Goal: Task Accomplishment & Management: Manage account settings

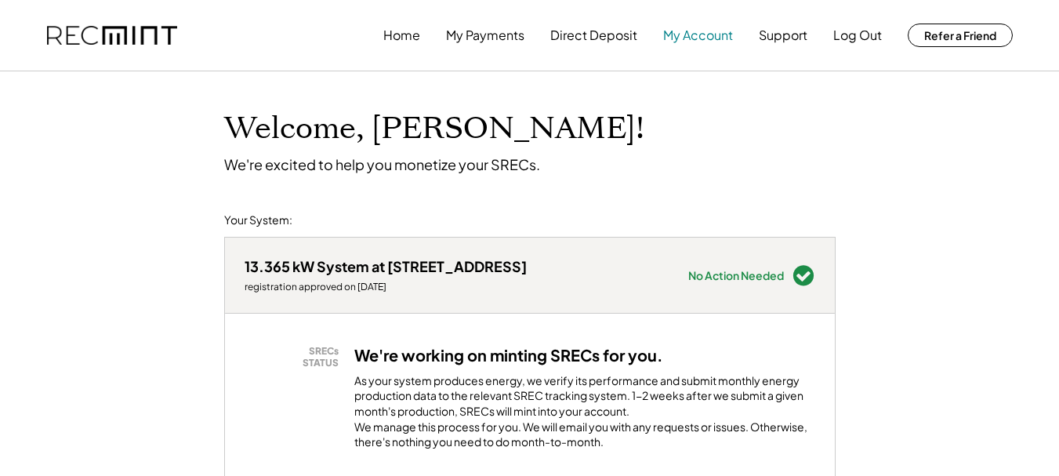
click at [720, 35] on button "My Account" at bounding box center [698, 35] width 70 height 31
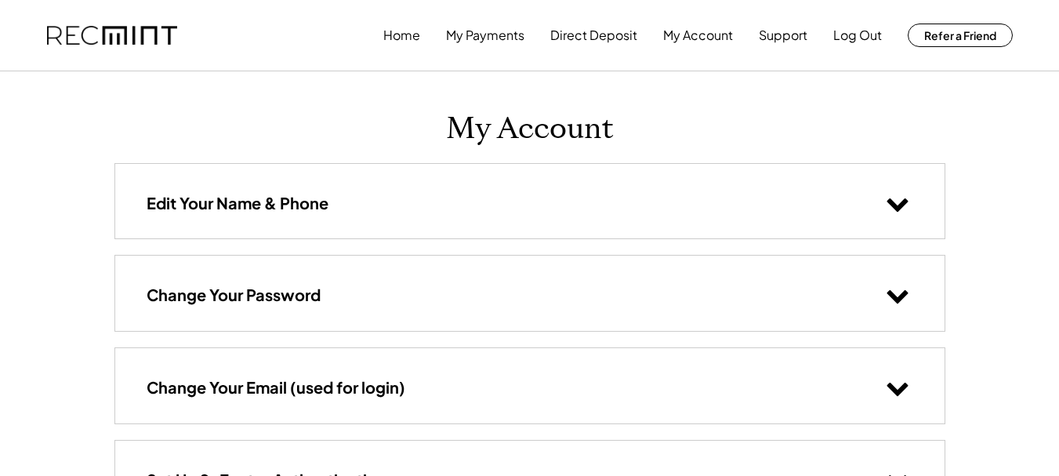
click at [901, 292] on icon at bounding box center [898, 295] width 24 height 24
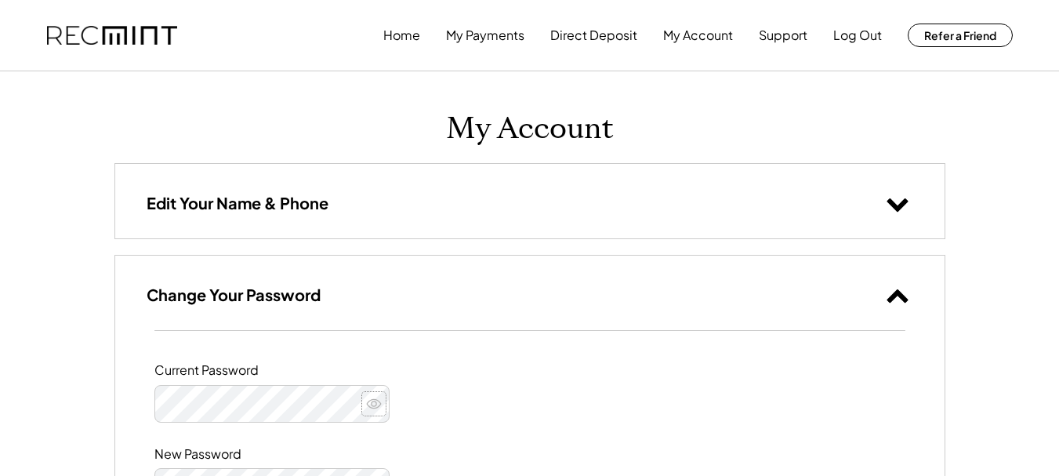
click at [376, 401] on icon at bounding box center [374, 404] width 16 height 16
click at [446, 376] on div "Current Password" at bounding box center [529, 392] width 751 height 60
click at [479, 35] on button "My Payments" at bounding box center [485, 35] width 78 height 31
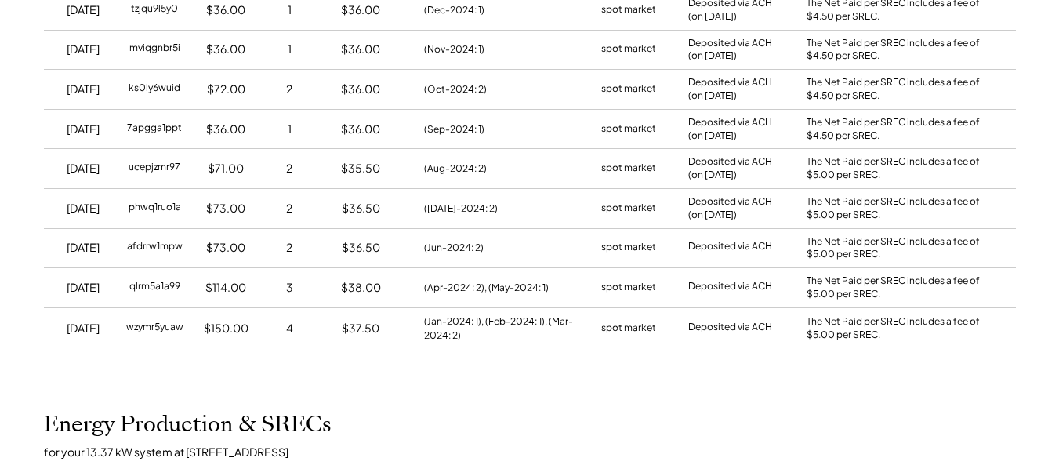
scroll to position [392, 0]
